Goal: Information Seeking & Learning: Learn about a topic

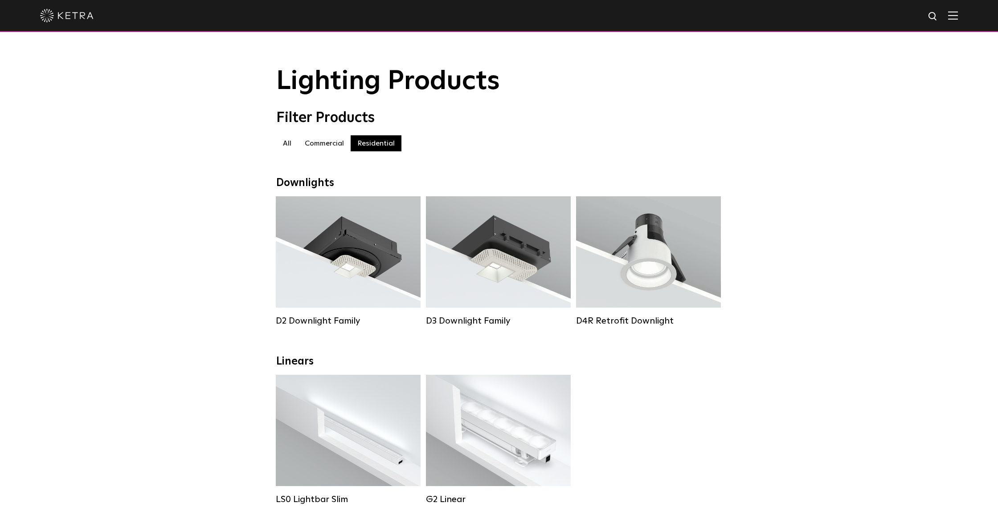
click at [958, 16] on div at bounding box center [499, 16] width 998 height 32
click at [956, 17] on img at bounding box center [953, 15] width 10 height 8
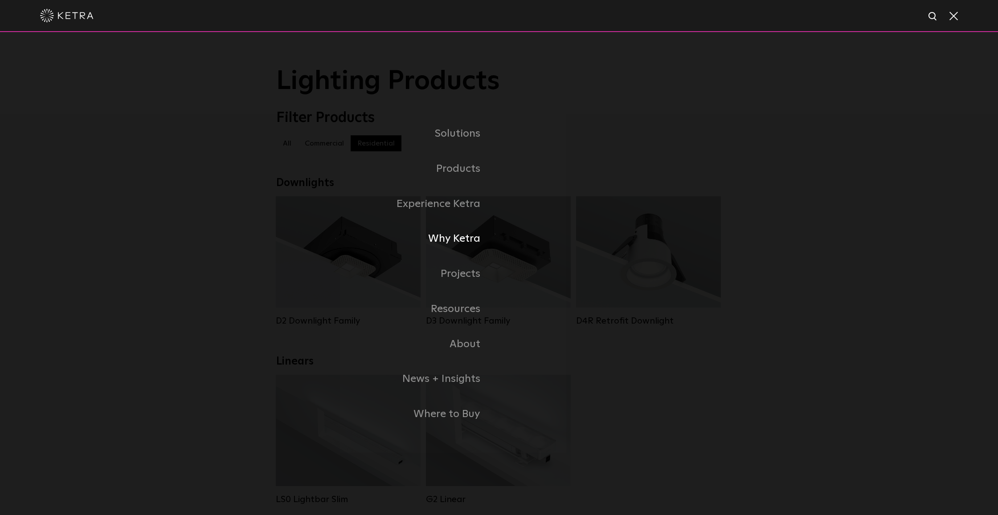
click at [451, 237] on link "Why Ketra" at bounding box center [387, 238] width 223 height 35
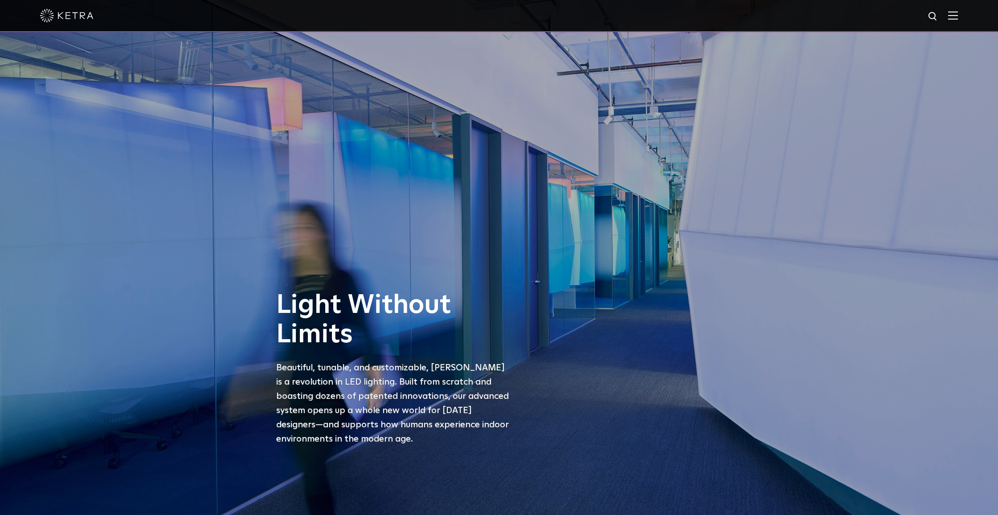
click at [952, 20] on span at bounding box center [953, 15] width 10 height 9
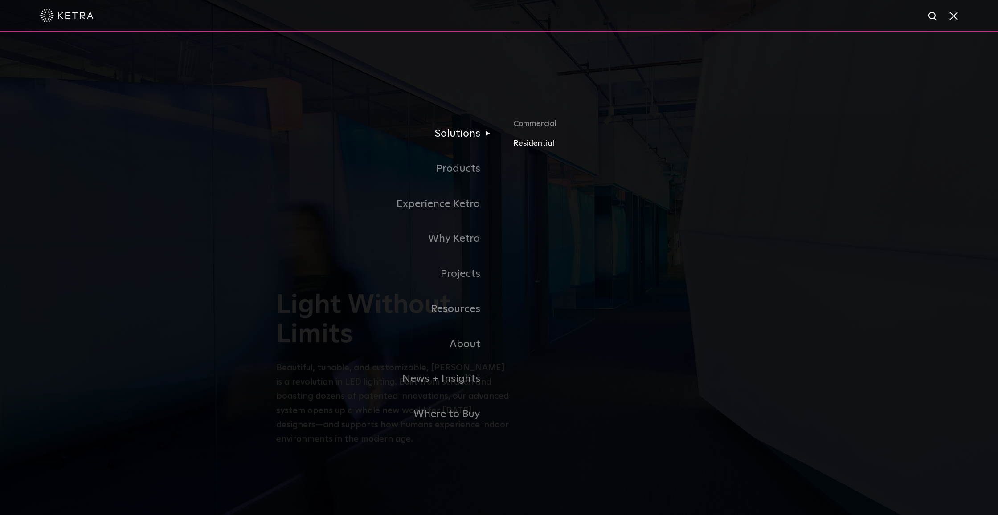
click at [535, 144] on link "Residential" at bounding box center [617, 143] width 208 height 13
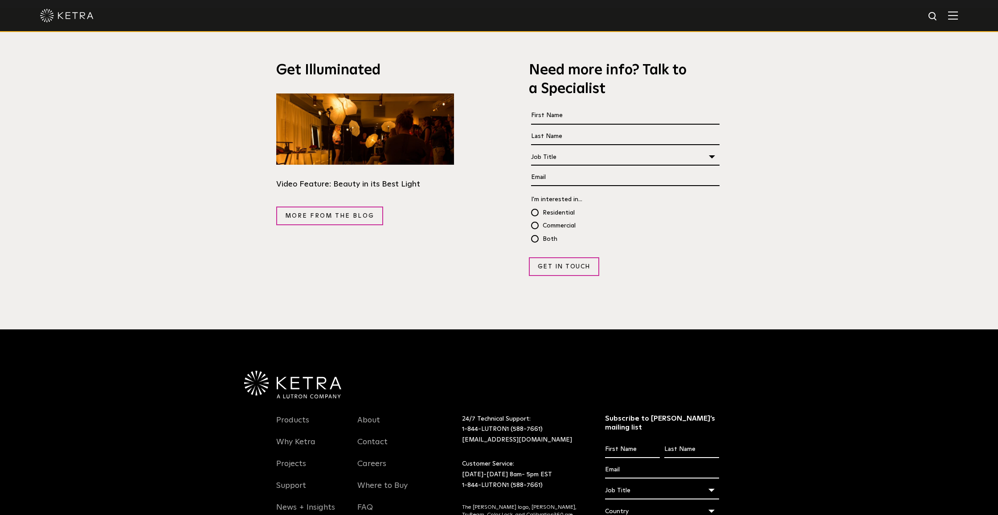
scroll to position [1733, 0]
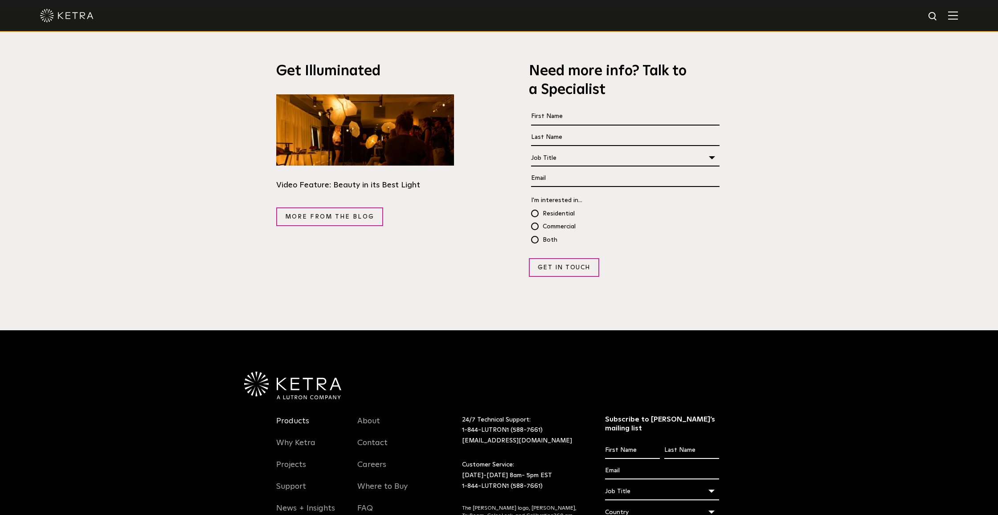
click at [292, 416] on link "Products" at bounding box center [292, 426] width 33 height 20
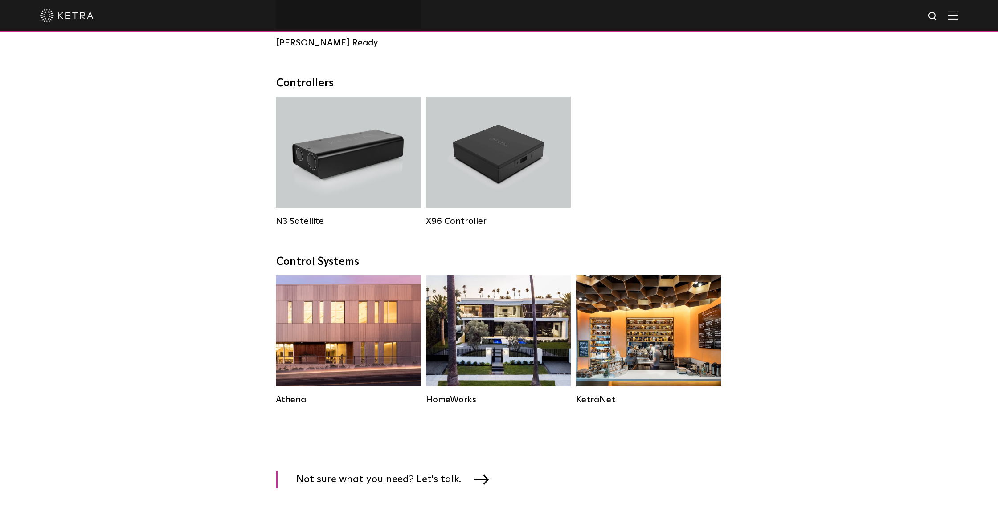
scroll to position [1100, 0]
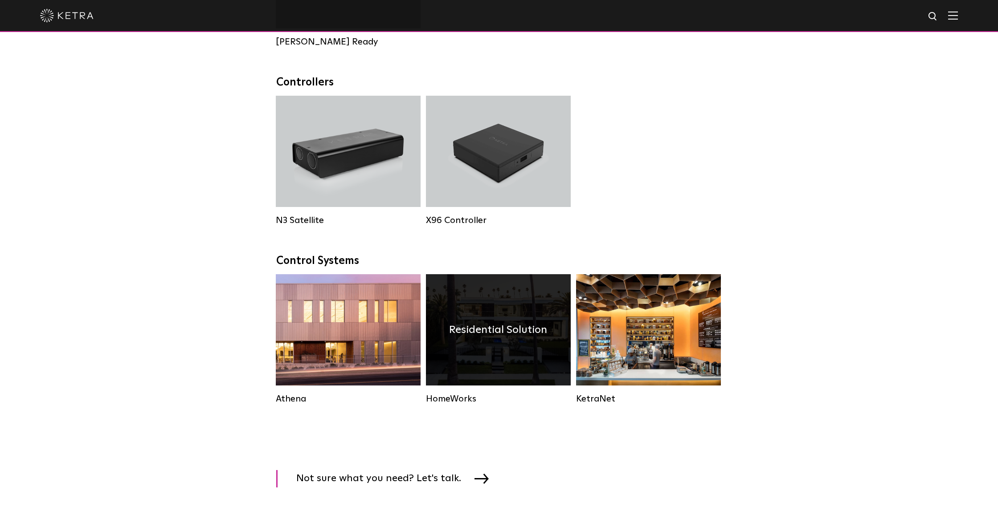
click at [509, 350] on div "Residential Solution" at bounding box center [498, 329] width 145 height 111
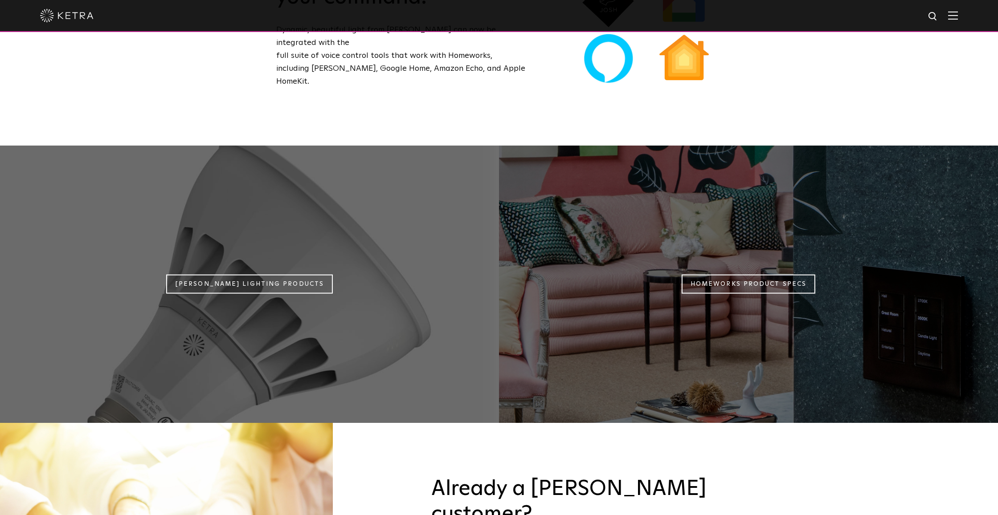
scroll to position [743, 0]
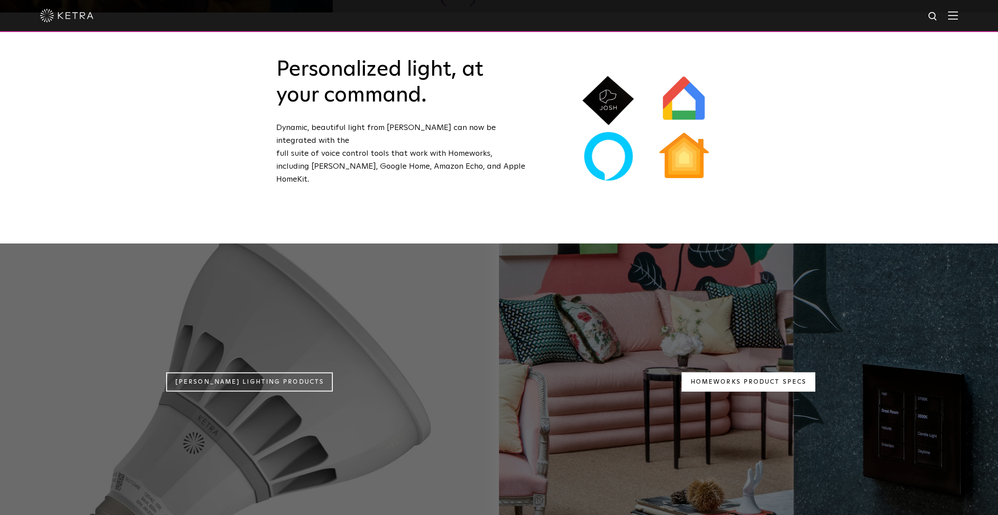
click at [735, 373] on link "Homeworks Product Specs" at bounding box center [748, 382] width 134 height 19
